Goal: Navigation & Orientation: Understand site structure

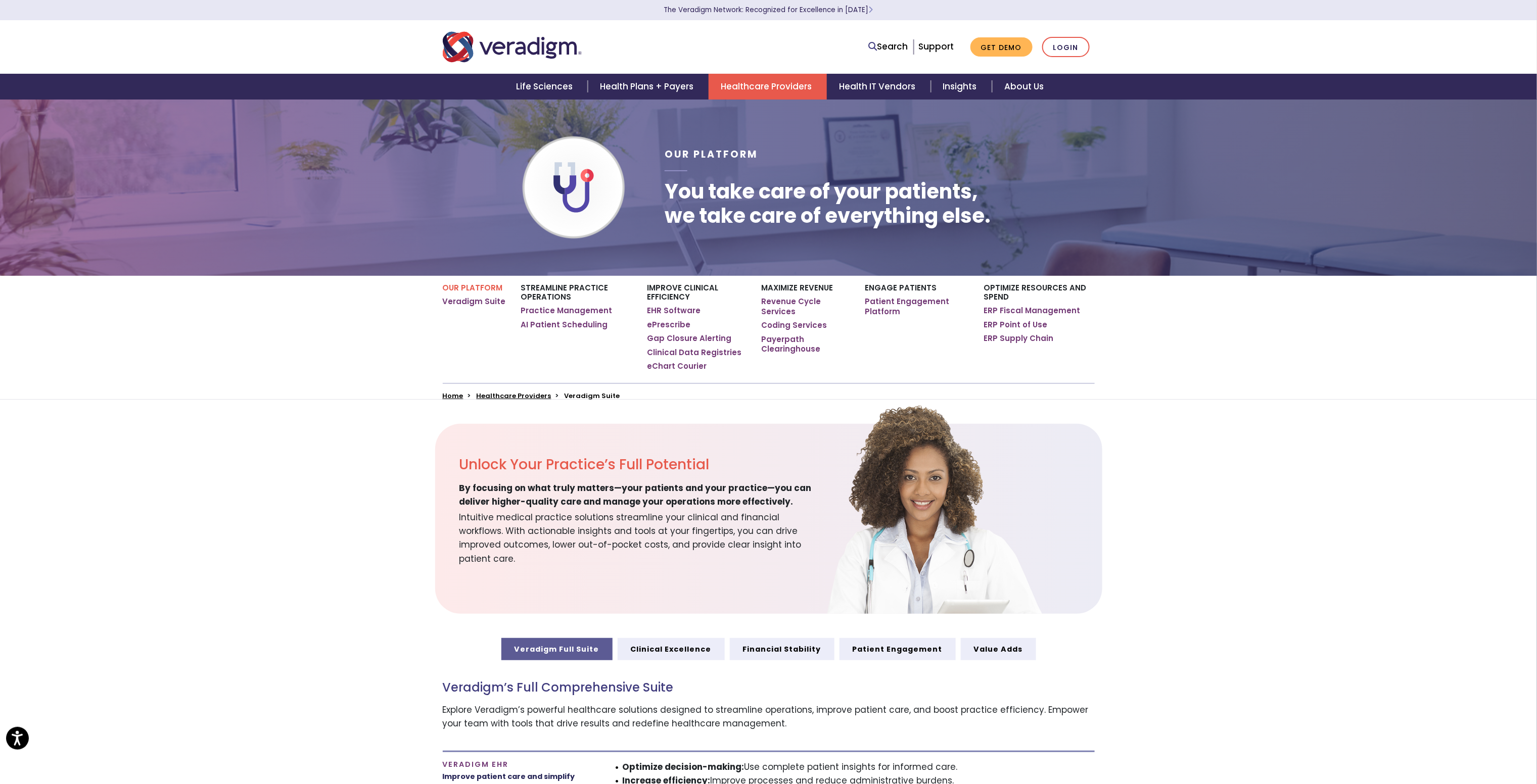
click at [317, 468] on section "Unlock Your Practice’s Full Potential By focusing on what truly matters—your pa…" at bounding box center [768, 519] width 1537 height 190
click at [531, 52] on img "Veradigm logo" at bounding box center [512, 47] width 139 height 33
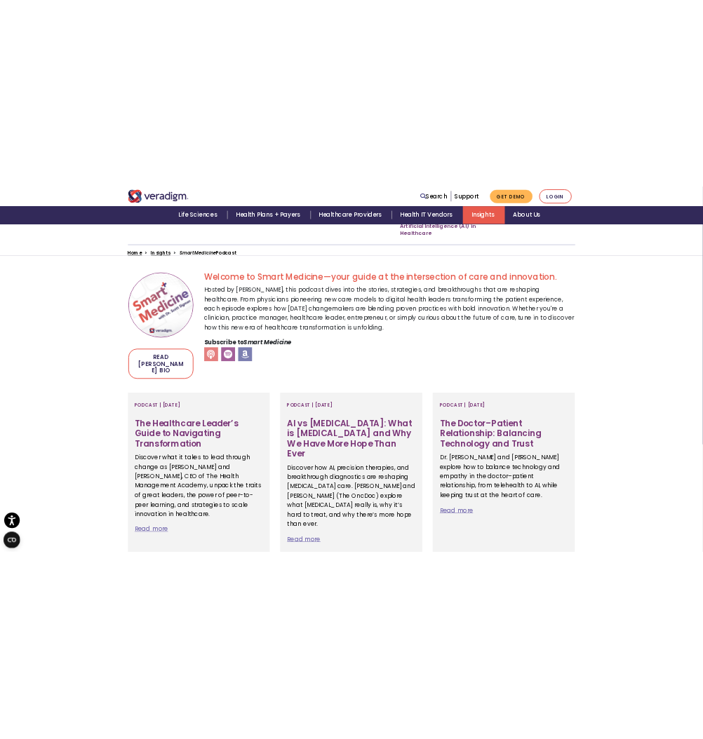
scroll to position [358, 0]
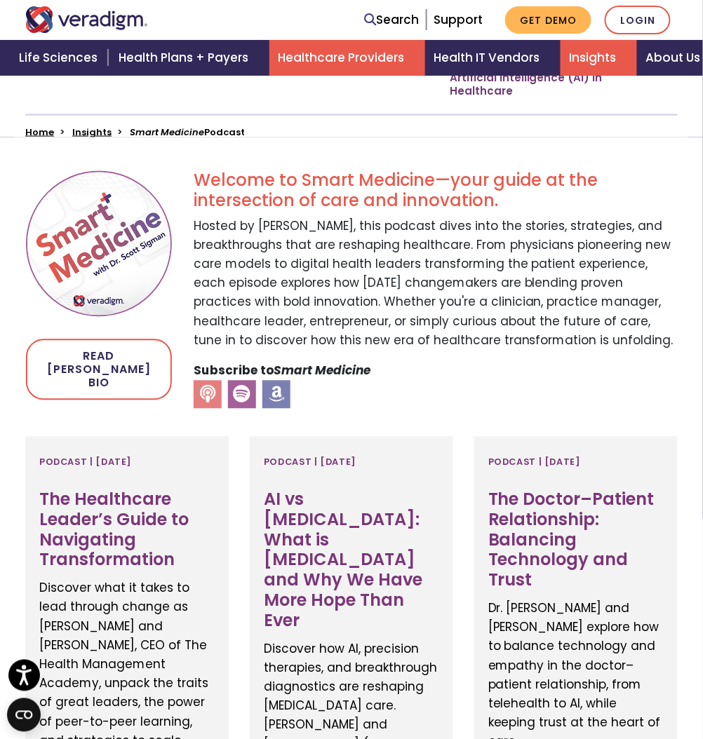
click at [287, 46] on link "Healthcare Providers" at bounding box center [347, 58] width 156 height 36
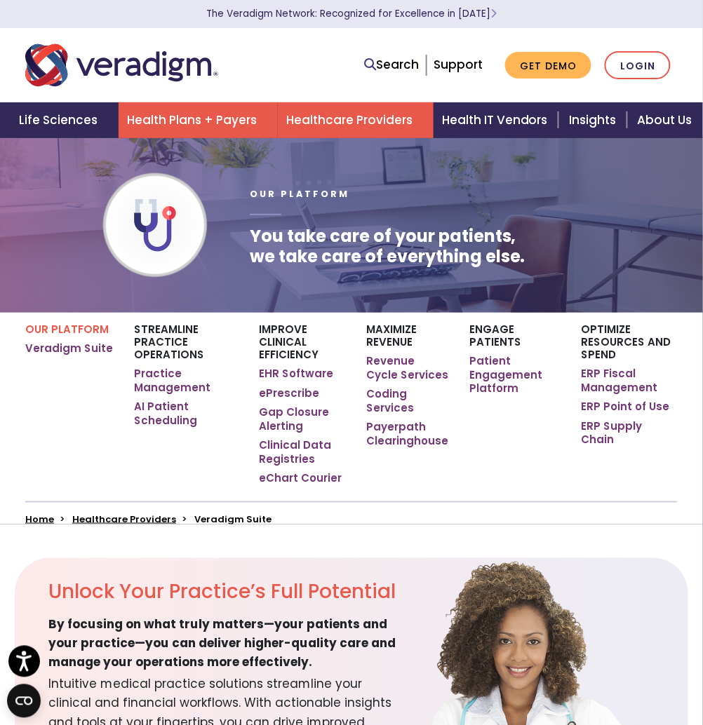
click at [205, 118] on link "Health Plans + Payers" at bounding box center [197, 120] width 159 height 36
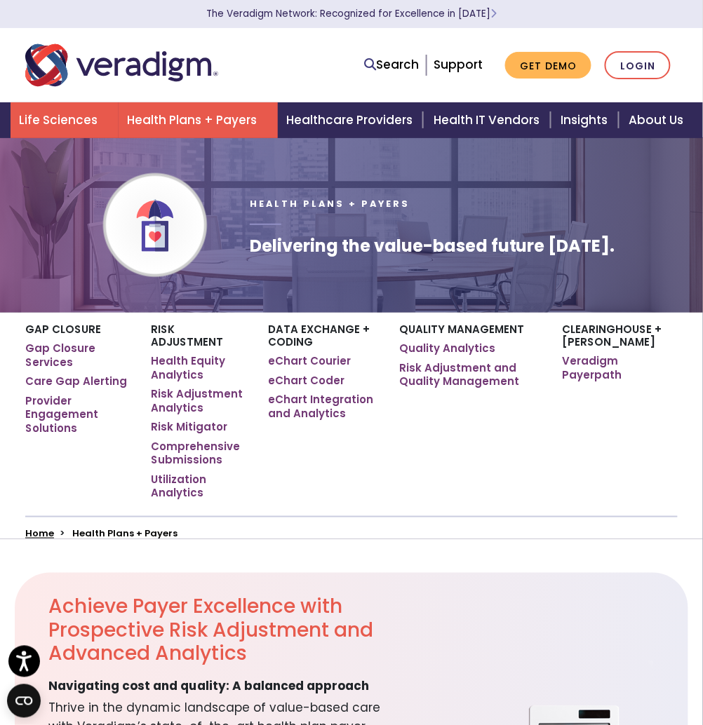
click at [43, 117] on link "Life Sciences" at bounding box center [65, 120] width 108 height 36
